Goal: Task Accomplishment & Management: Manage account settings

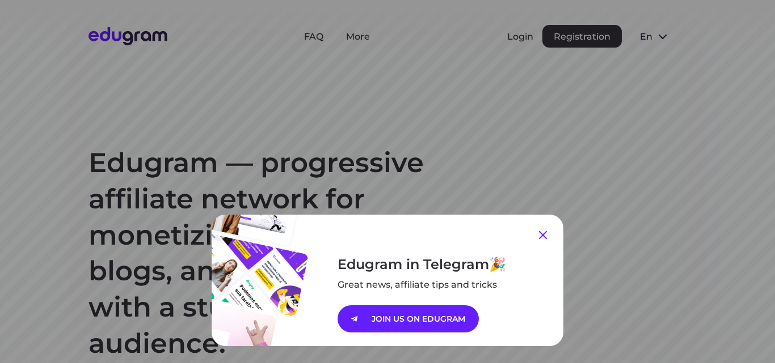
click at [538, 238] on icon at bounding box center [543, 236] width 14 height 14
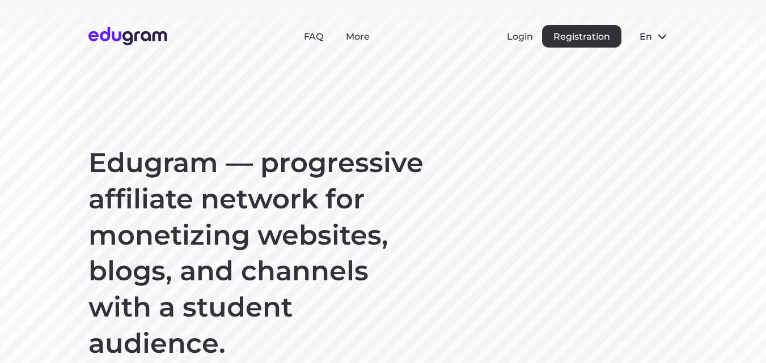
click at [515, 29] on div "Login Registration" at bounding box center [564, 36] width 115 height 23
click at [514, 32] on button "Login" at bounding box center [520, 36] width 26 height 11
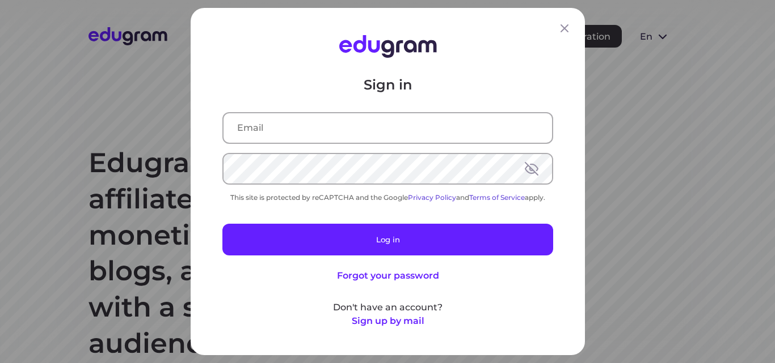
type input "dimittross@yandex.ru"
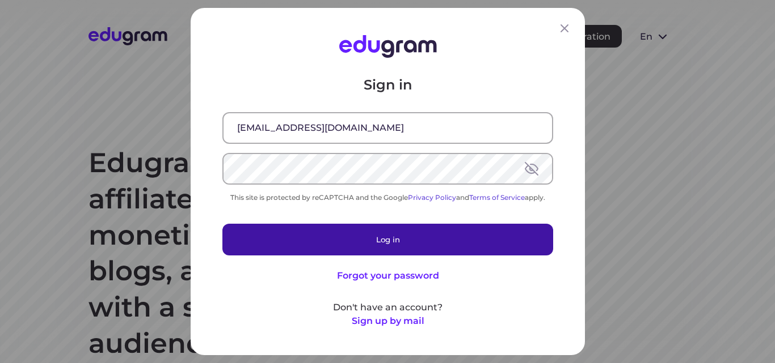
click at [370, 234] on button "Log in" at bounding box center [387, 240] width 331 height 32
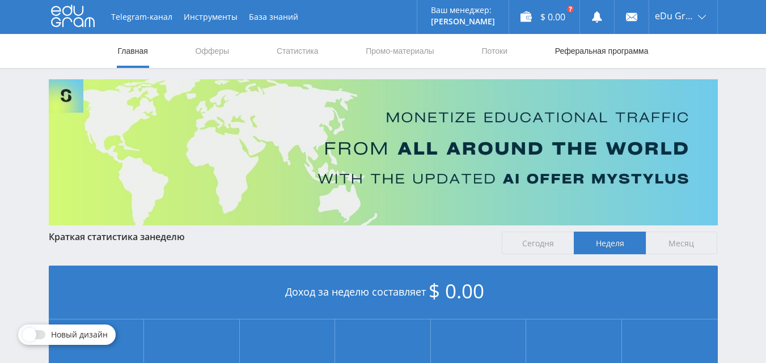
click at [578, 55] on link "Реферальная программа" at bounding box center [602, 51] width 96 height 34
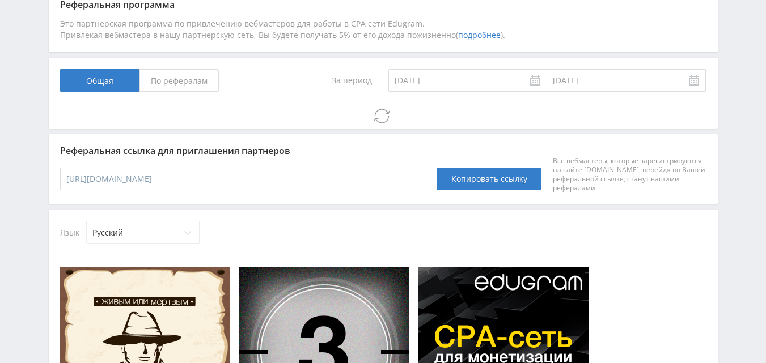
scroll to position [355, 0]
